Goal: Find specific page/section: Find specific page/section

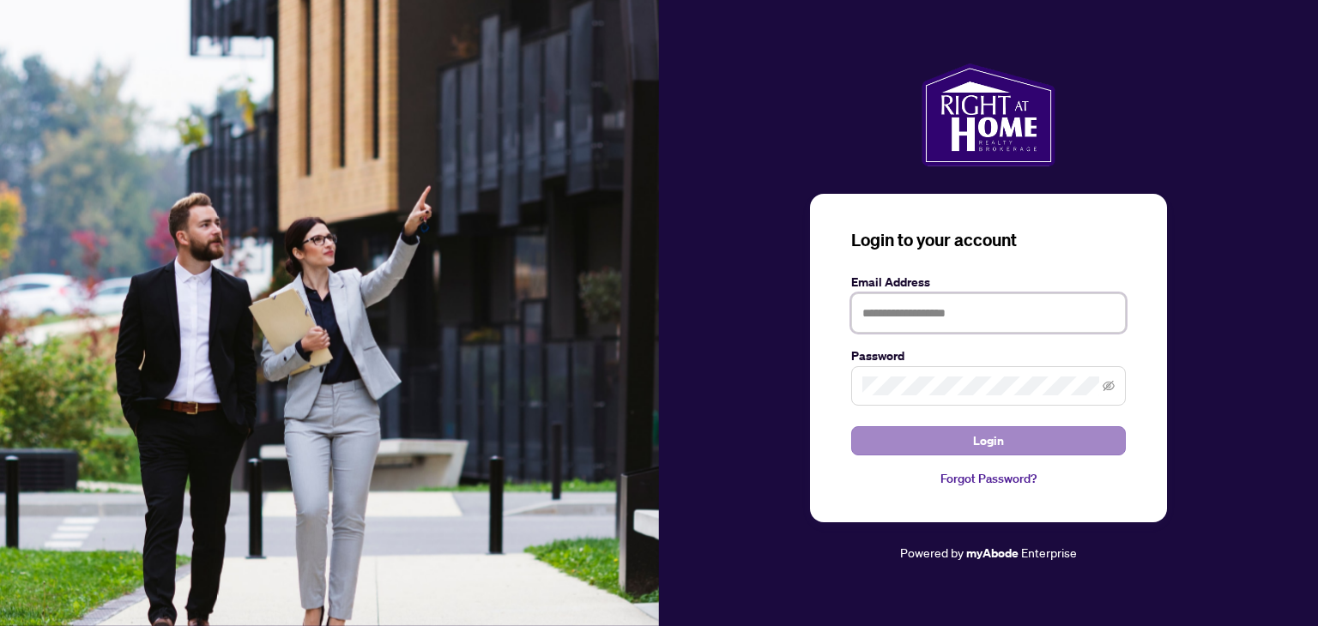
type input "**********"
click at [907, 441] on button "Login" at bounding box center [988, 440] width 274 height 29
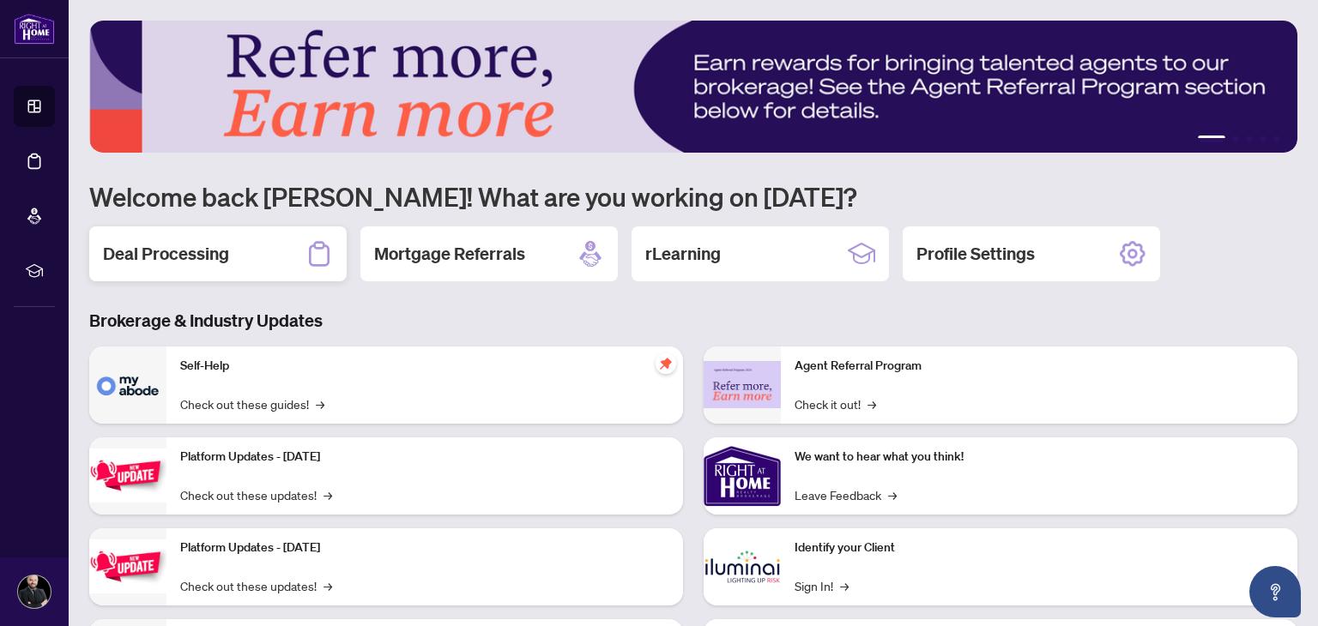
click at [121, 253] on h2 "Deal Processing" at bounding box center [166, 254] width 126 height 24
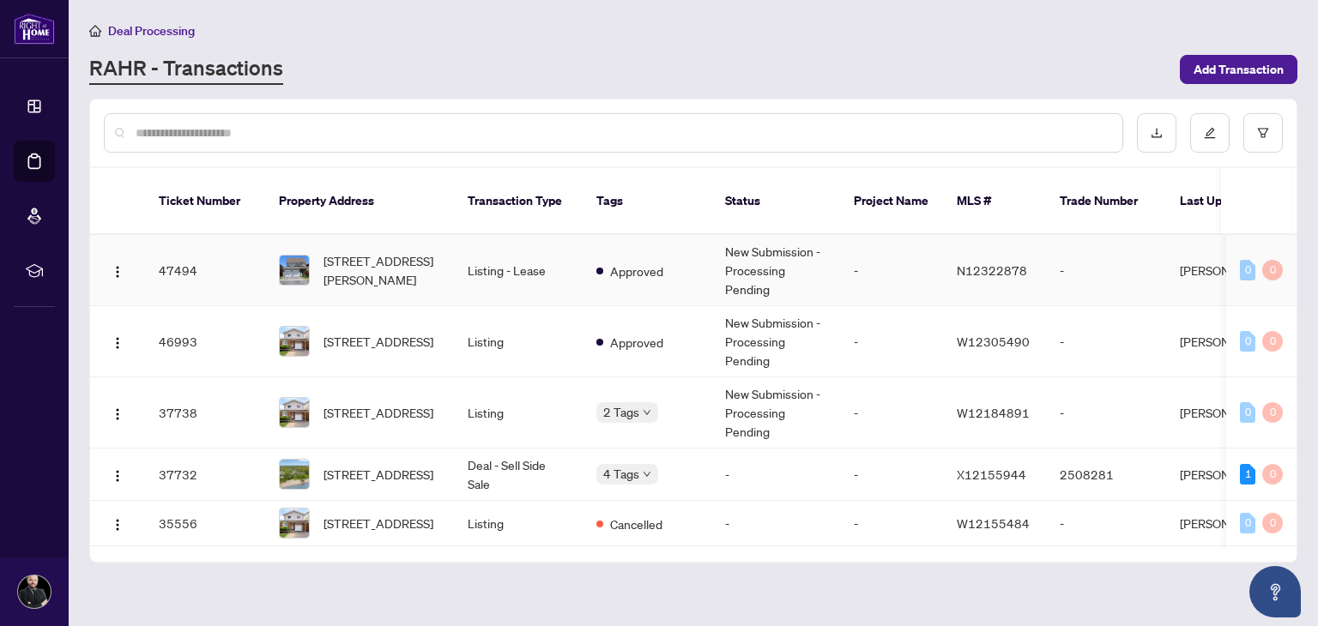
click at [347, 266] on span "[STREET_ADDRESS][PERSON_NAME]" at bounding box center [381, 270] width 117 height 38
